Goal: Task Accomplishment & Management: Use online tool/utility

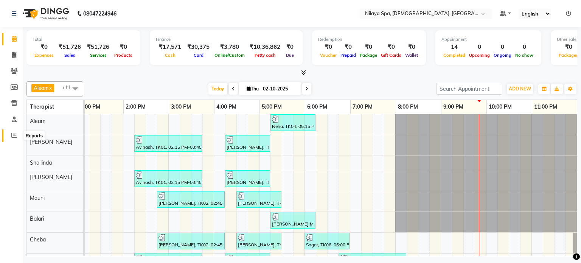
click at [11, 135] on icon at bounding box center [14, 135] width 6 height 6
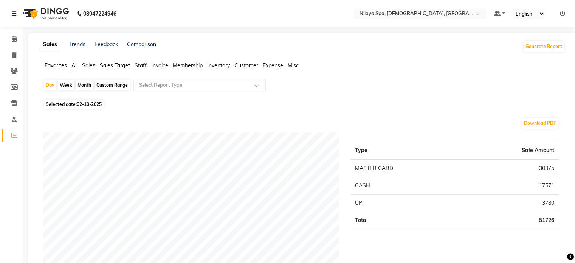
click at [141, 65] on span "Staff" at bounding box center [141, 65] width 12 height 7
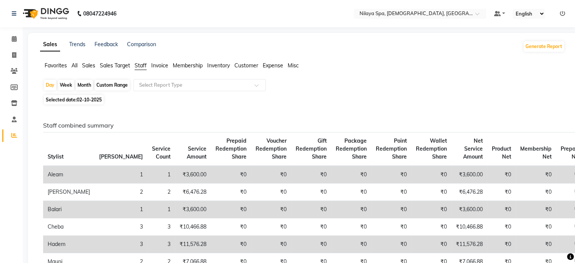
click at [87, 63] on span "Sales" at bounding box center [88, 65] width 13 height 7
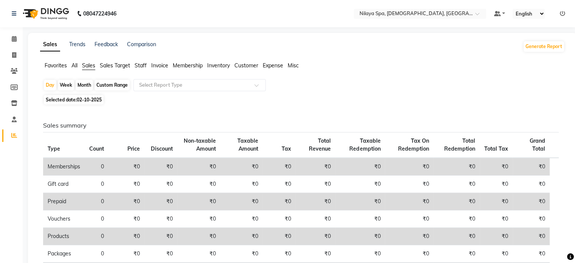
click at [140, 64] on span "Staff" at bounding box center [141, 65] width 12 height 7
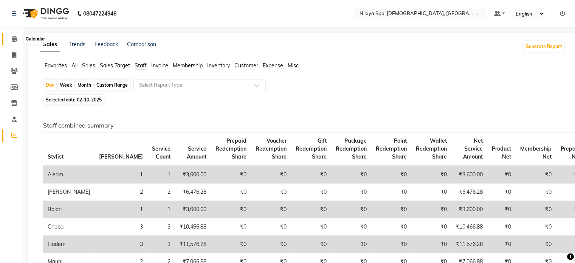
click at [14, 37] on icon at bounding box center [14, 39] width 5 height 6
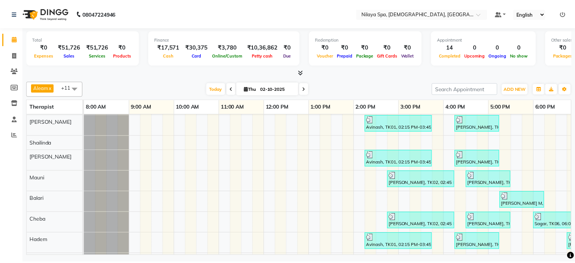
scroll to position [37, 0]
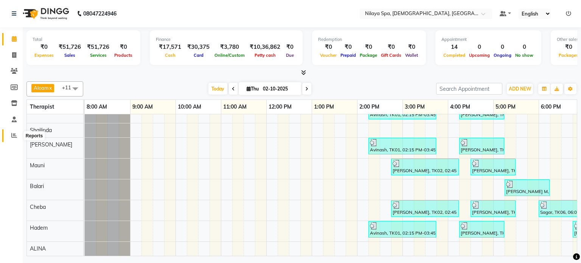
click at [12, 134] on icon at bounding box center [14, 135] width 6 height 6
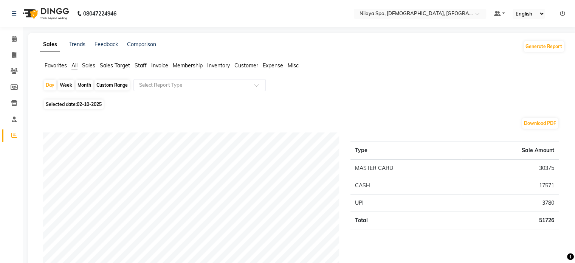
click at [140, 65] on span "Staff" at bounding box center [141, 65] width 12 height 7
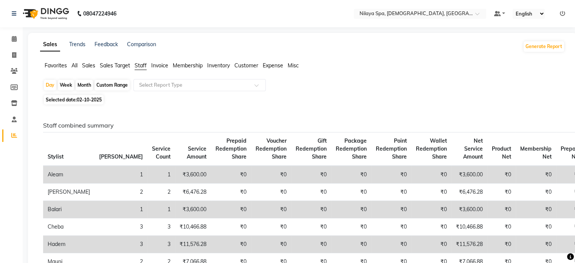
click at [88, 64] on span "Sales" at bounding box center [88, 65] width 13 height 7
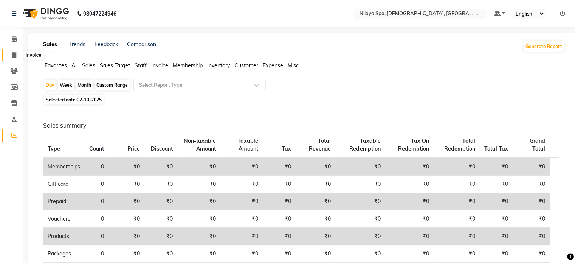
click at [14, 55] on icon at bounding box center [14, 55] width 4 height 6
select select "service"
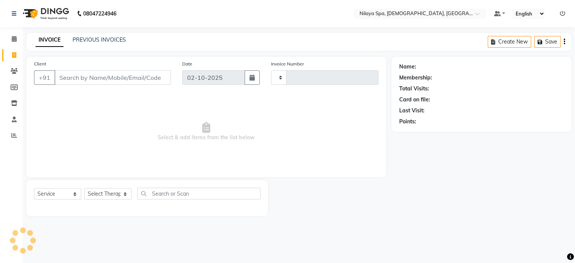
type input "0409"
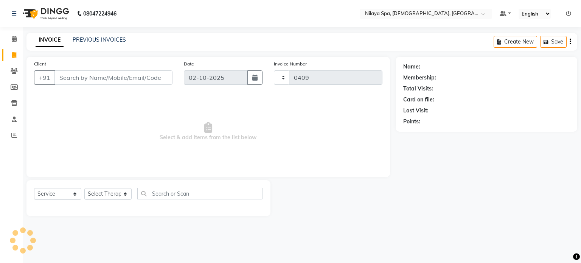
select select "8694"
click at [91, 39] on link "PREVIOUS INVOICES" at bounding box center [99, 39] width 53 height 7
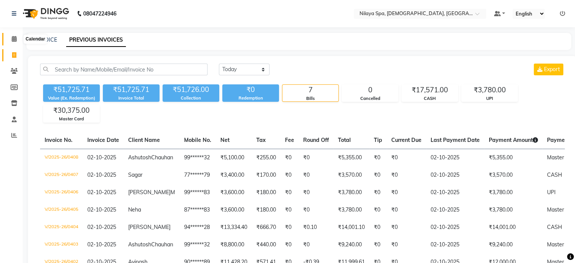
click at [15, 37] on icon at bounding box center [14, 39] width 5 height 6
